Goal: Task Accomplishment & Management: Complete application form

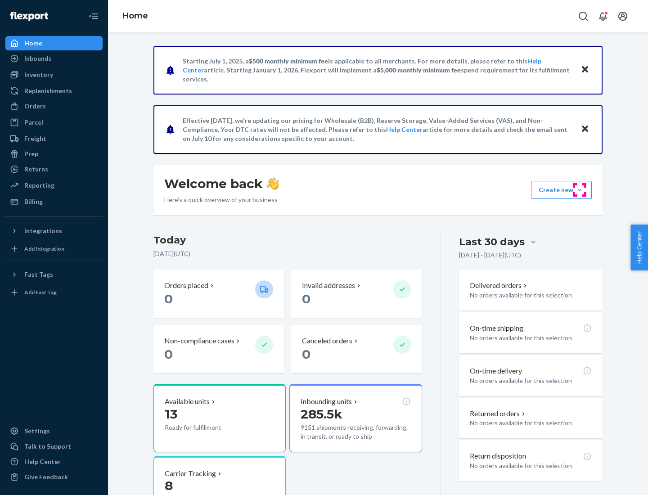
click at [580, 190] on button "Create new Create new inbound Create new order Create new product" at bounding box center [561, 190] width 61 height 18
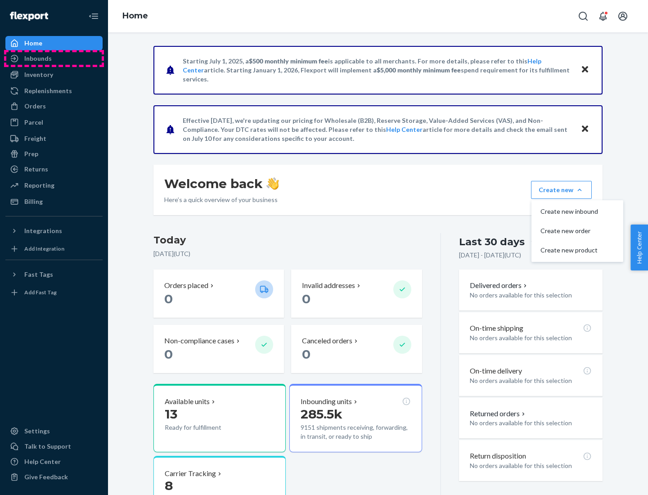
click at [54, 59] on div "Inbounds" at bounding box center [53, 58] width 95 height 13
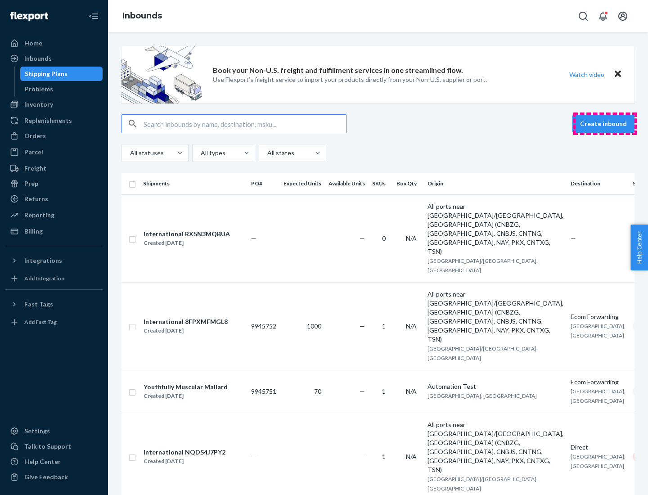
click at [605, 124] on button "Create inbound" at bounding box center [604, 124] width 62 height 18
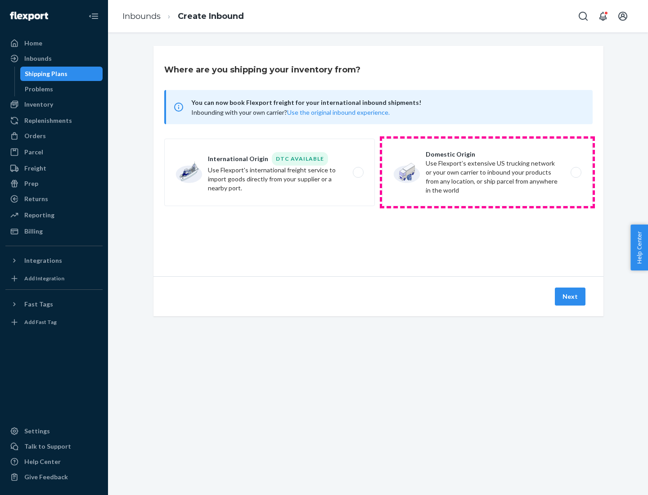
click at [488, 172] on label "Domestic Origin Use Flexport’s extensive US trucking network or your own carrie…" at bounding box center [487, 173] width 211 height 68
click at [576, 172] on input "Domestic Origin Use Flexport’s extensive US trucking network or your own carrie…" at bounding box center [579, 173] width 6 height 6
radio input "true"
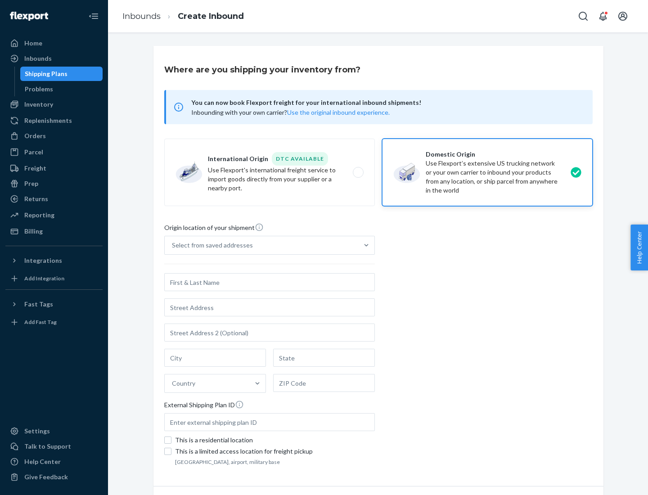
click at [210, 245] on div "Select from saved addresses" at bounding box center [212, 245] width 81 height 9
click at [173, 245] on input "Select from saved addresses" at bounding box center [172, 245] width 1 height 9
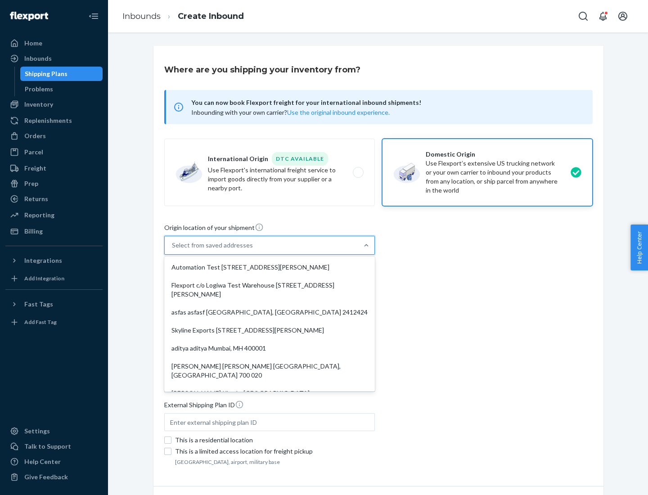
scroll to position [4, 0]
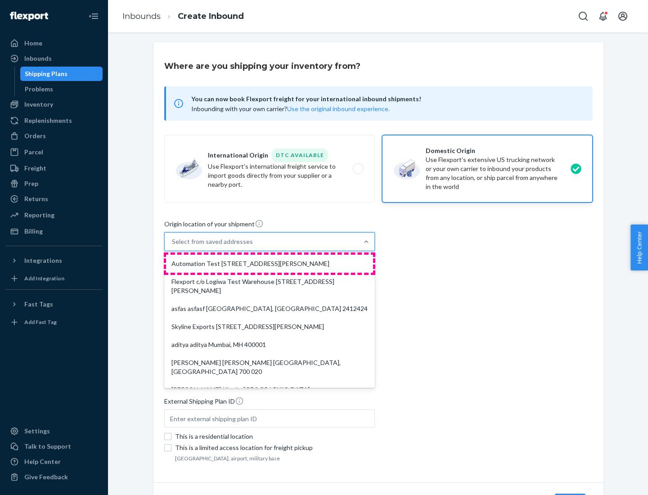
click at [270, 264] on div "Automation Test [STREET_ADDRESS][PERSON_NAME]" at bounding box center [269, 264] width 207 height 18
click at [173, 246] on input "option Automation Test [STREET_ADDRESS][PERSON_NAME]. 9 results available. Use …" at bounding box center [172, 241] width 1 height 9
type input "Automation Test"
type input "9th Floor"
type input "[GEOGRAPHIC_DATA]"
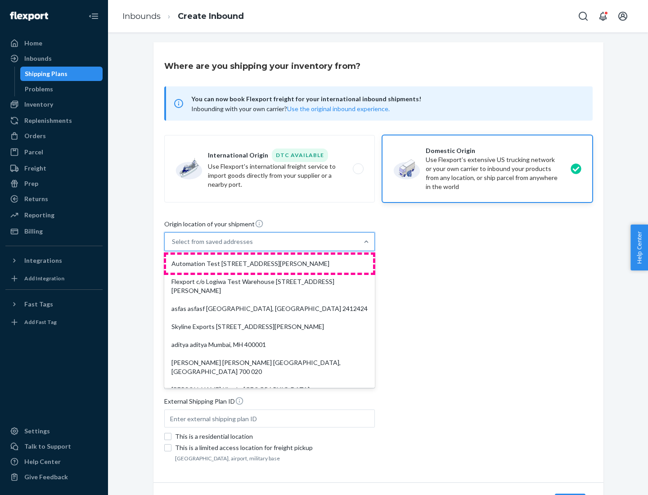
type input "CA"
type input "94104"
type input "[STREET_ADDRESS][PERSON_NAME]"
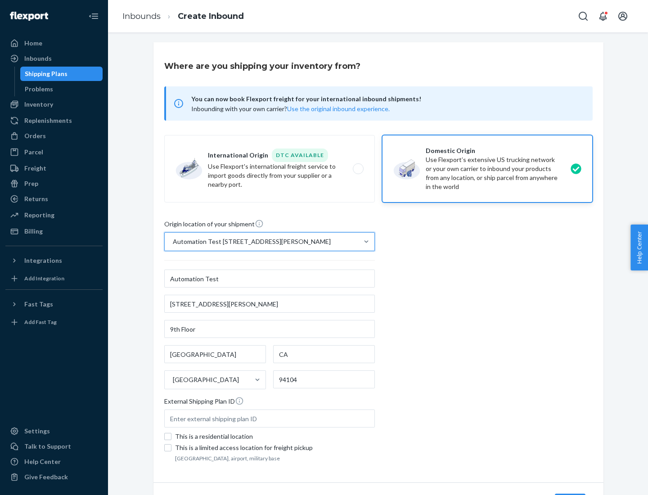
scroll to position [53, 0]
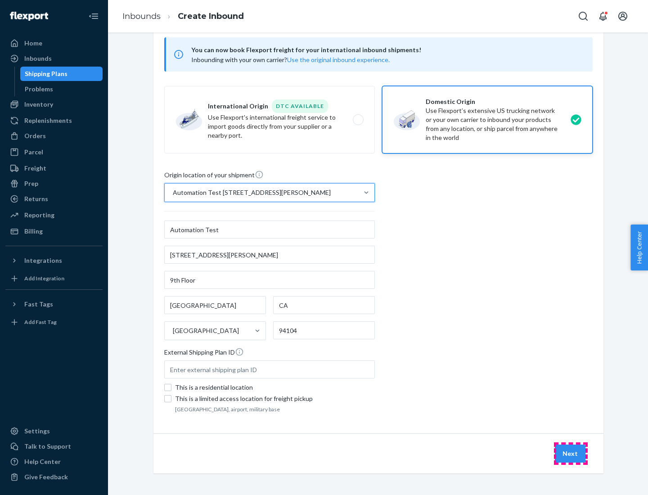
click at [571, 454] on button "Next" at bounding box center [570, 454] width 31 height 18
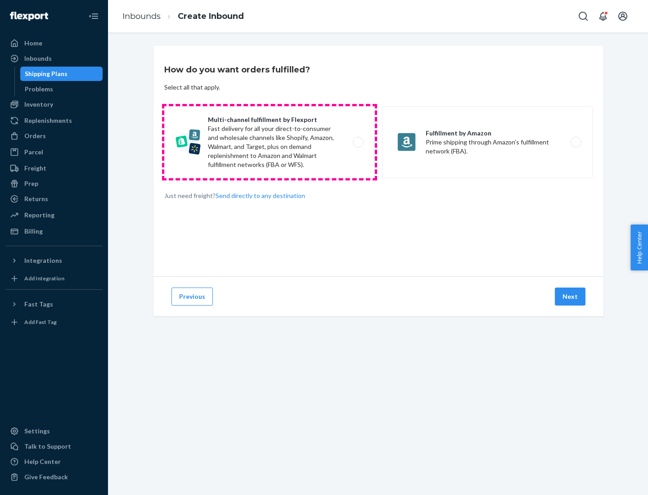
click at [270, 142] on label "Multi-channel fulfillment by Flexport Fast delivery for all your direct-to-cons…" at bounding box center [269, 142] width 211 height 72
click at [358, 142] on input "Multi-channel fulfillment by Flexport Fast delivery for all your direct-to-cons…" at bounding box center [361, 143] width 6 height 6
radio input "true"
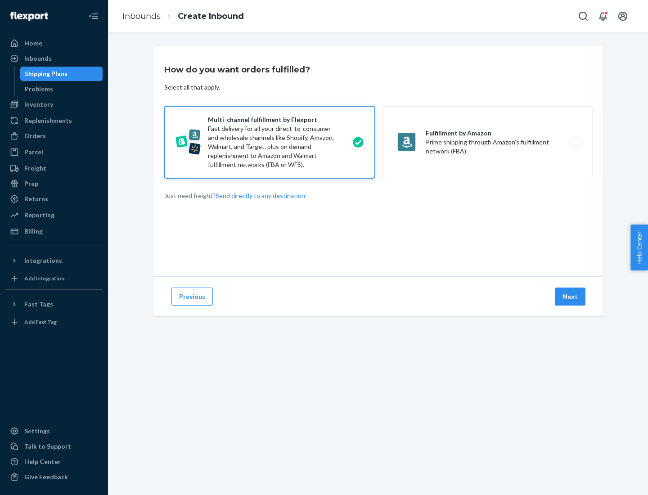
click at [571, 297] on button "Next" at bounding box center [570, 297] width 31 height 18
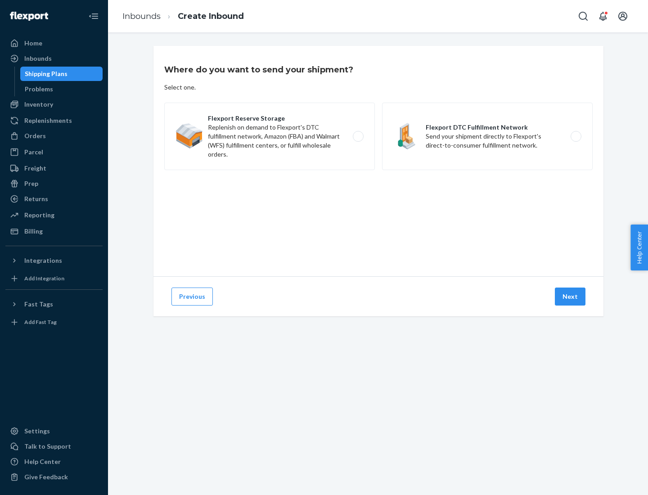
click at [488, 136] on label "Flexport DTC Fulfillment Network Send your shipment directly to Flexport's dire…" at bounding box center [487, 137] width 211 height 68
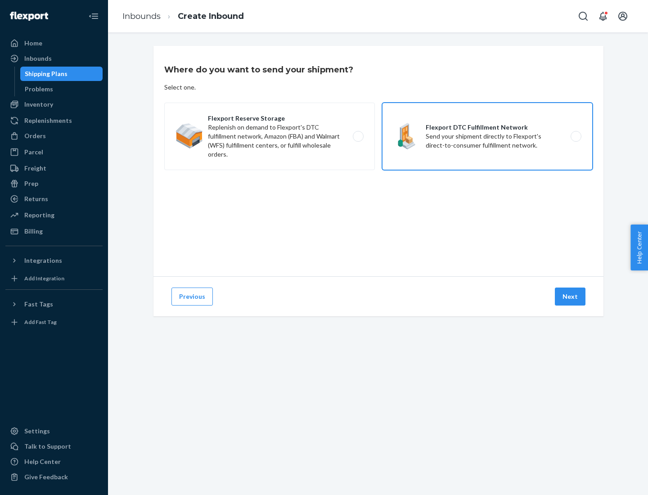
click at [576, 136] on input "Flexport DTC Fulfillment Network Send your shipment directly to Flexport's dire…" at bounding box center [579, 137] width 6 height 6
radio input "true"
click at [571, 297] on button "Next" at bounding box center [570, 297] width 31 height 18
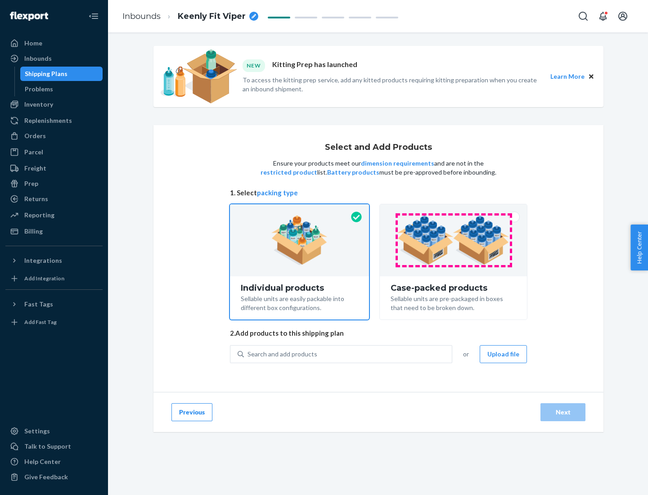
click at [454, 240] on img at bounding box center [454, 241] width 112 height 50
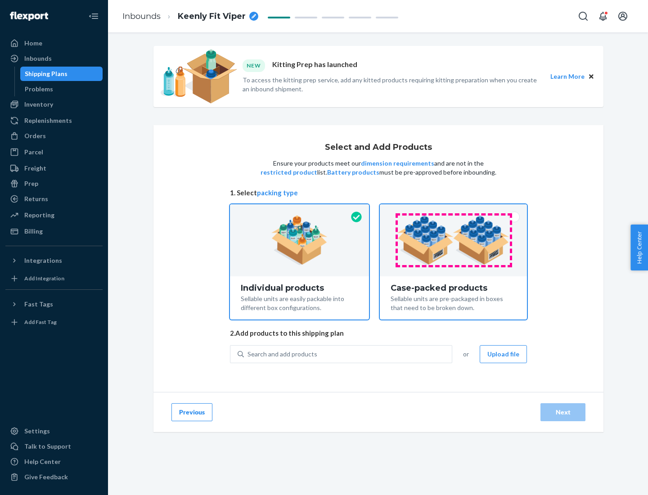
click at [454, 210] on input "Case-packed products Sellable units are pre-packaged in boxes that need to be b…" at bounding box center [454, 207] width 6 height 6
radio input "true"
radio input "false"
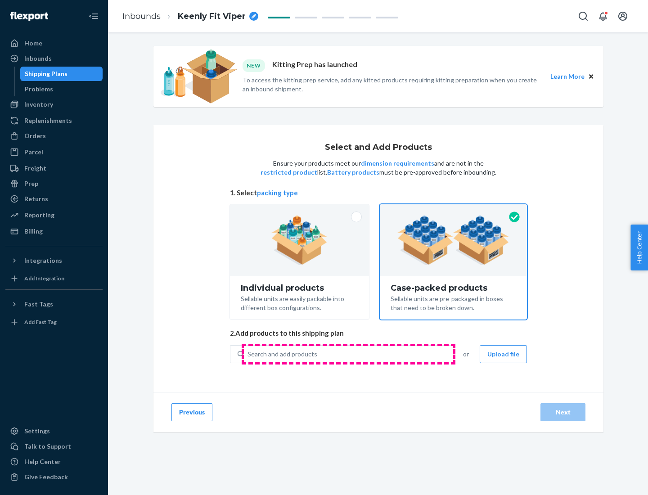
click at [349, 354] on div "Search and add products" at bounding box center [348, 354] width 208 height 16
click at [249, 354] on input "Search and add products" at bounding box center [248, 354] width 1 height 9
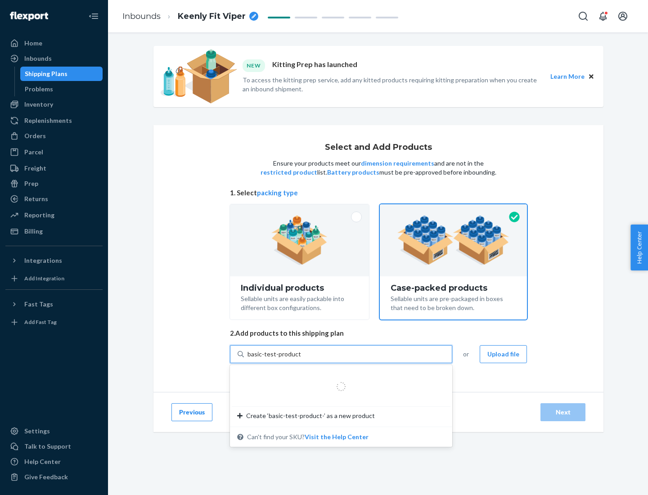
type input "basic-test-product-1"
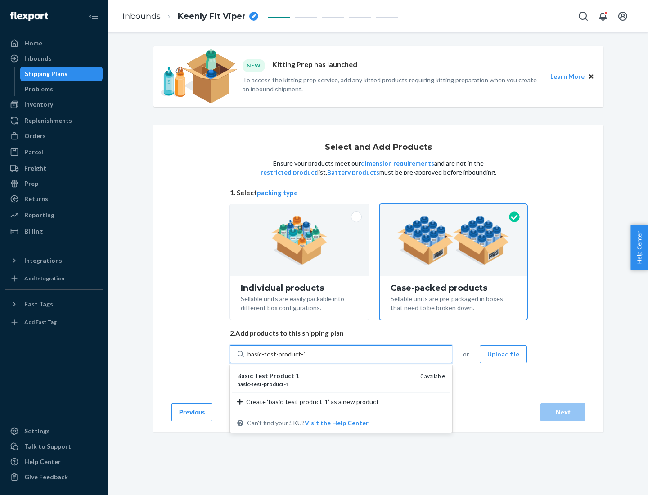
click at [326, 384] on div "basic - test - product - 1" at bounding box center [325, 385] width 176 height 8
click at [305, 359] on input "basic-test-product-1" at bounding box center [277, 354] width 58 height 9
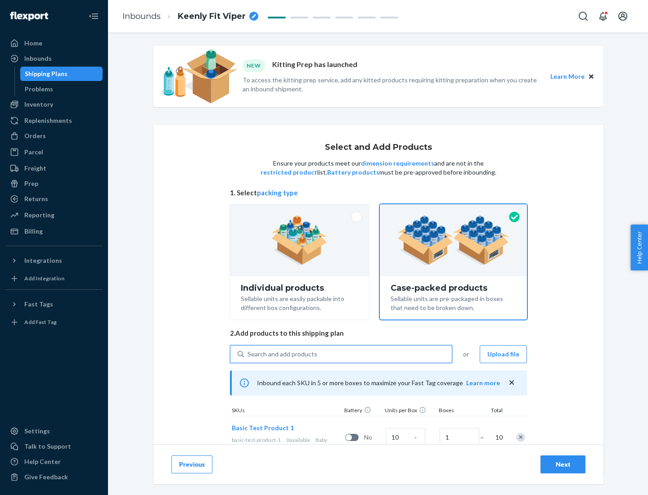
scroll to position [32, 0]
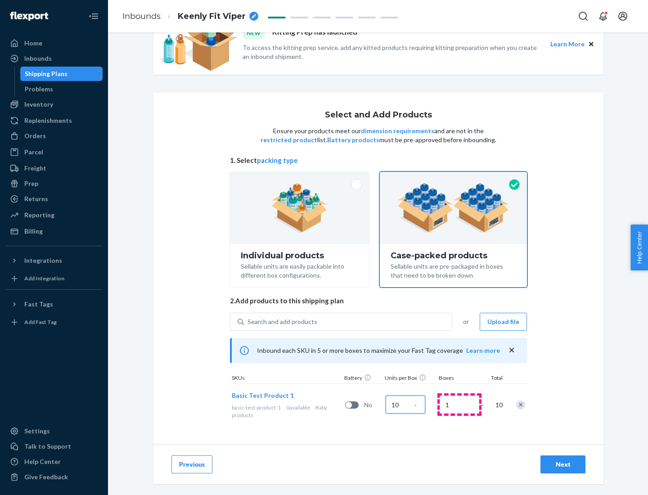
type input "10"
type input "7"
click at [563, 465] on div "Next" at bounding box center [563, 464] width 30 height 9
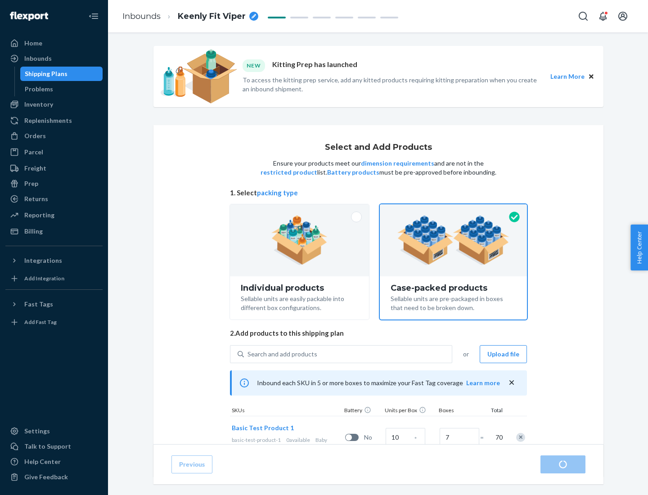
radio input "true"
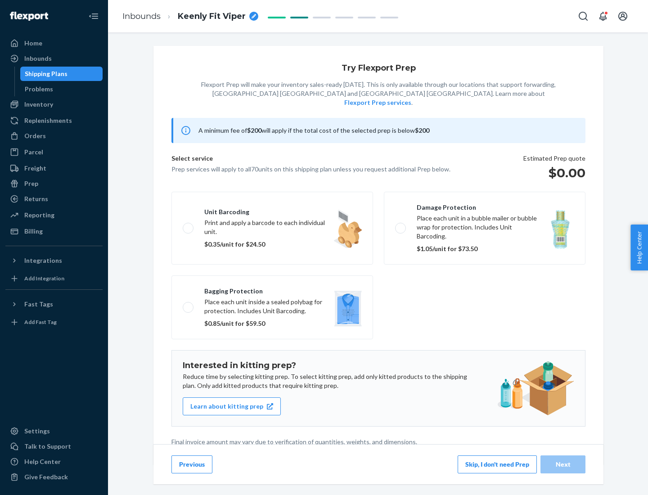
scroll to position [2, 0]
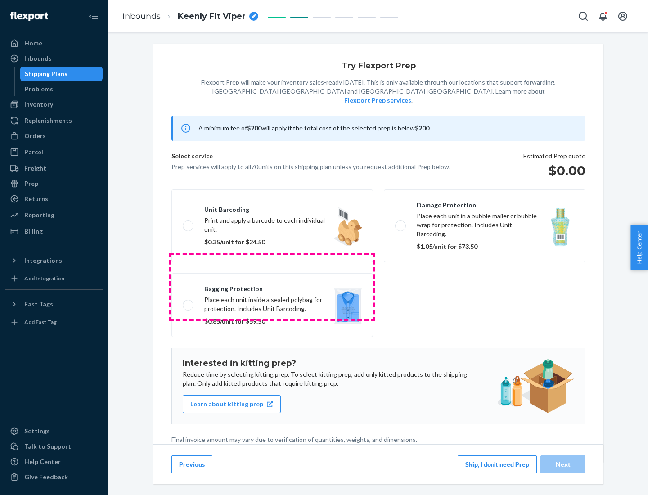
click at [272, 287] on label "Bagging protection Place each unit inside a sealed polybag for protection. Incl…" at bounding box center [273, 305] width 202 height 64
click at [189, 302] on input "Bagging protection Place each unit inside a sealed polybag for protection. Incl…" at bounding box center [186, 305] width 6 height 6
checkbox input "true"
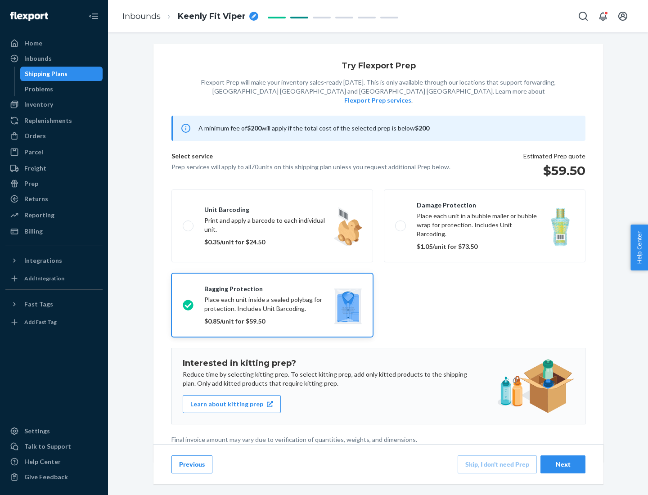
click at [563, 464] on div "Next" at bounding box center [563, 464] width 30 height 9
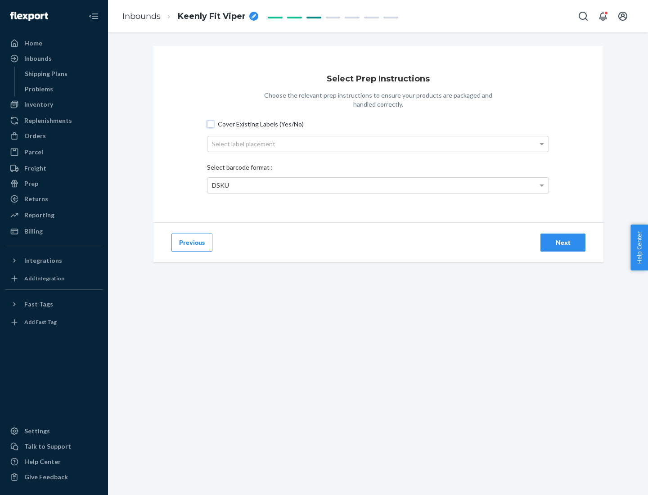
click at [211, 124] on input "Cover Existing Labels (Yes/No)" at bounding box center [210, 124] width 7 height 7
checkbox input "true"
click at [378, 144] on div "Select label placement" at bounding box center [378, 143] width 341 height 15
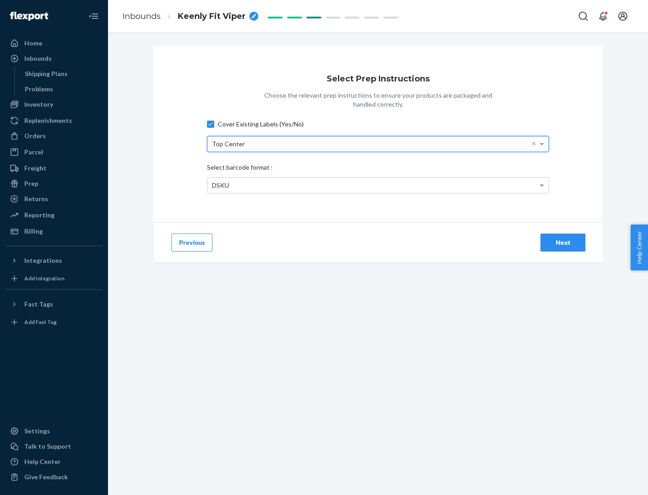
click at [378, 185] on div "DSKU" at bounding box center [378, 185] width 341 height 15
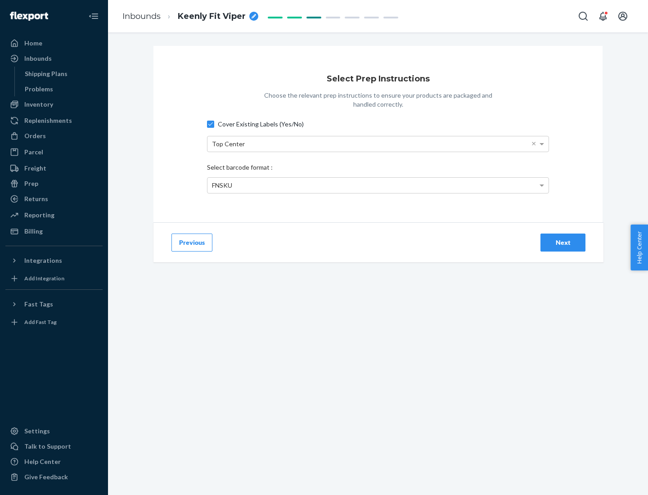
click at [563, 242] on div "Next" at bounding box center [563, 242] width 30 height 9
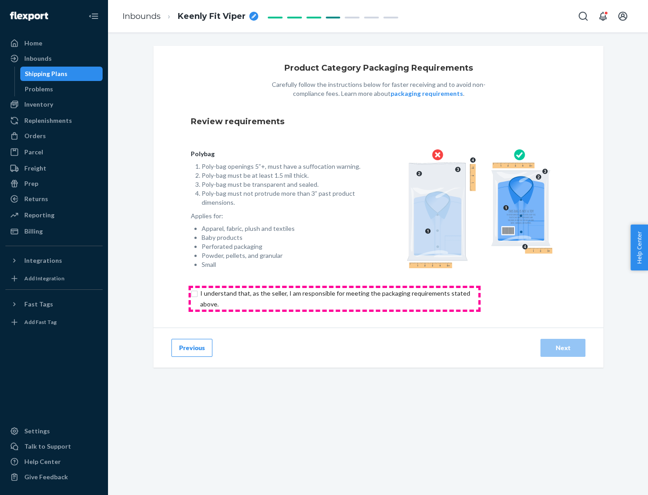
click at [335, 299] on input "checkbox" at bounding box center [340, 299] width 299 height 22
checkbox input "true"
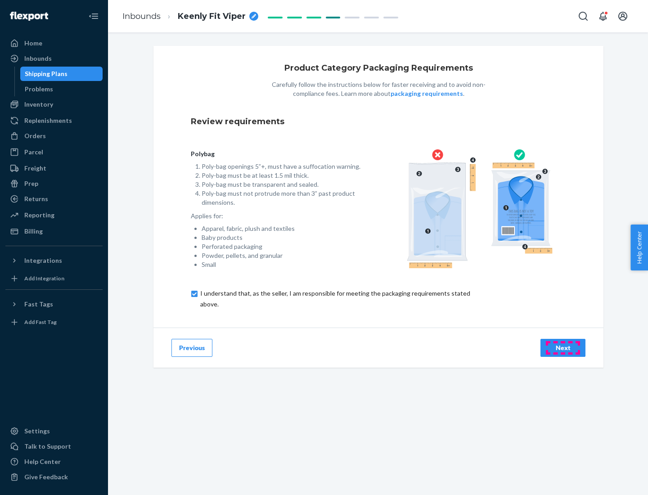
click at [563, 348] on div "Next" at bounding box center [563, 348] width 30 height 9
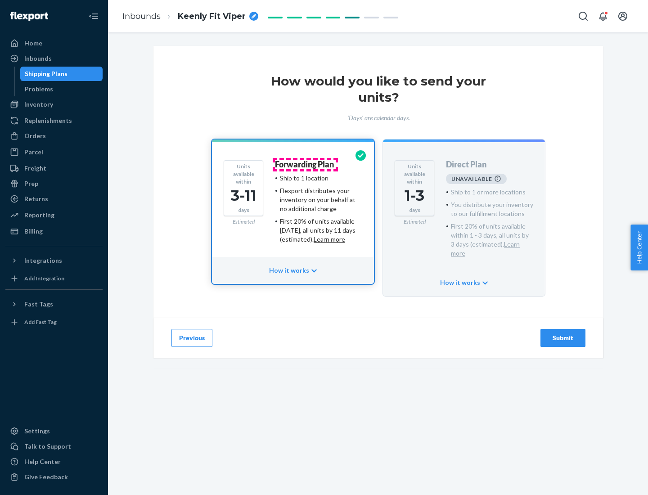
click at [305, 164] on h4 "Forwarding Plan" at bounding box center [304, 164] width 59 height 9
click at [563, 334] on div "Submit" at bounding box center [563, 338] width 30 height 9
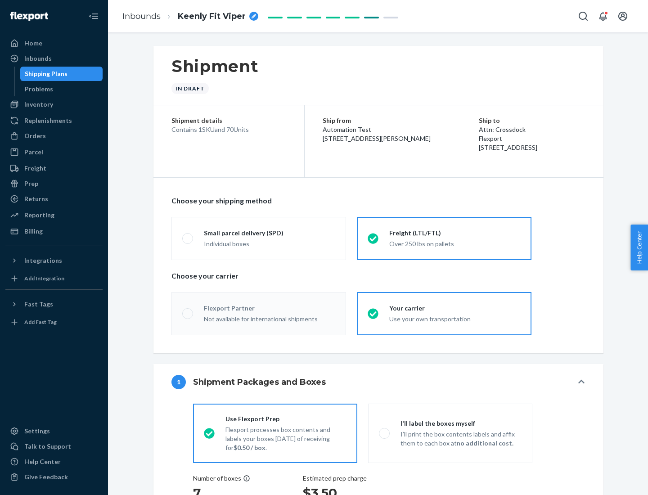
radio input "true"
radio input "false"
radio input "true"
radio input "false"
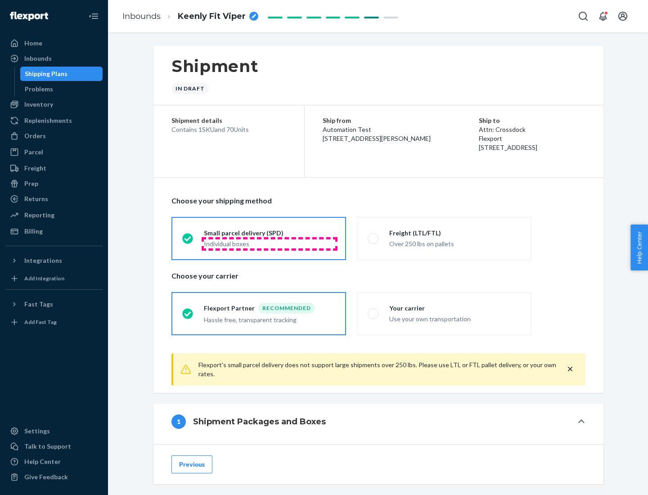
click at [270, 244] on div "Individual boxes" at bounding box center [269, 244] width 131 height 9
click at [188, 241] on input "Small parcel delivery (SPD) Individual boxes" at bounding box center [185, 239] width 6 height 6
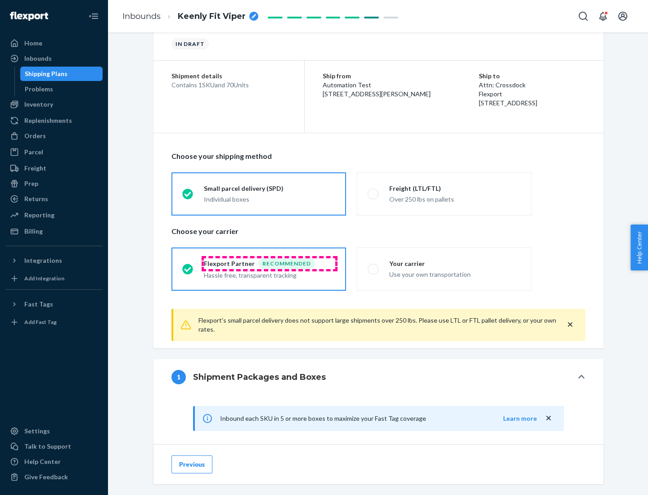
click at [270, 263] on div "Recommended" at bounding box center [286, 263] width 57 height 11
click at [188, 266] on input "Flexport Partner Recommended Hassle free, transparent tracking" at bounding box center [185, 269] width 6 height 6
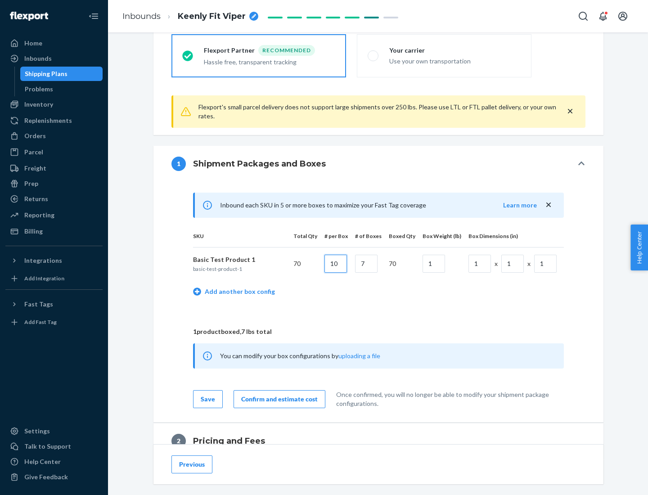
type input "10"
type input "7"
type input "1"
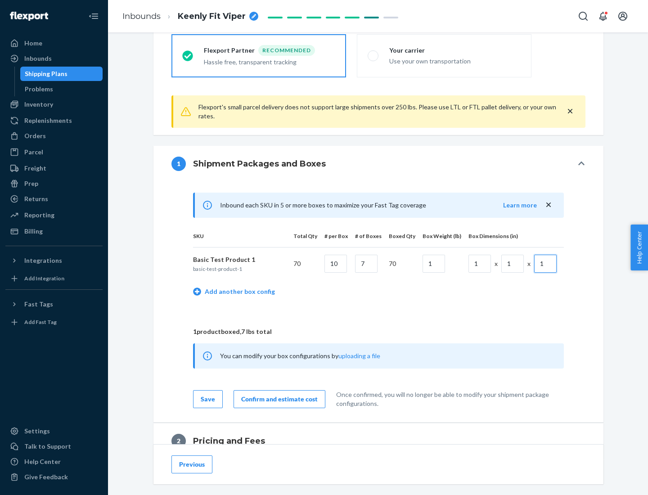
scroll to position [394, 0]
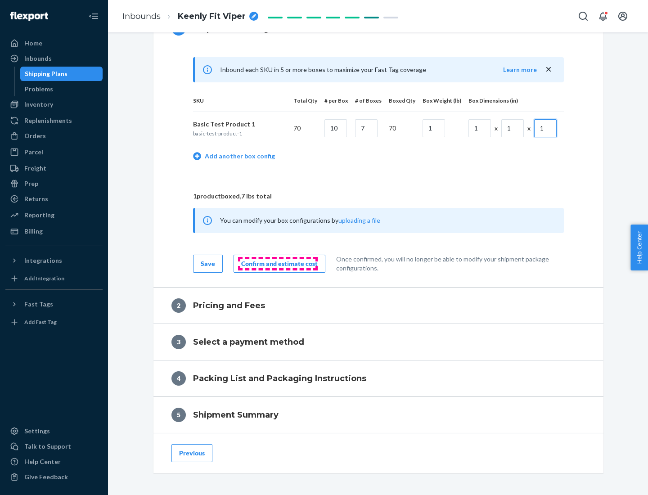
type input "1"
click at [278, 263] on div "Confirm and estimate cost" at bounding box center [279, 263] width 77 height 9
